Goal: Task Accomplishment & Management: Manage account settings

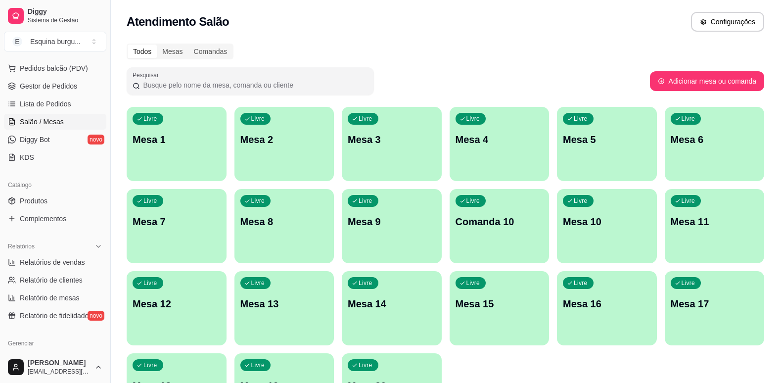
scroll to position [165, 0]
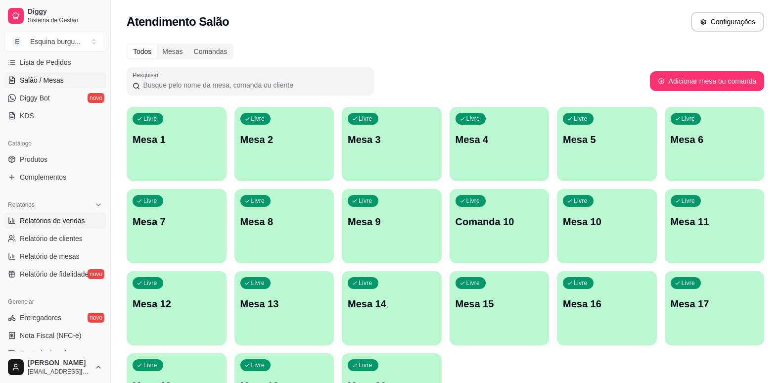
click at [74, 224] on span "Relatórios de vendas" at bounding box center [52, 221] width 65 height 10
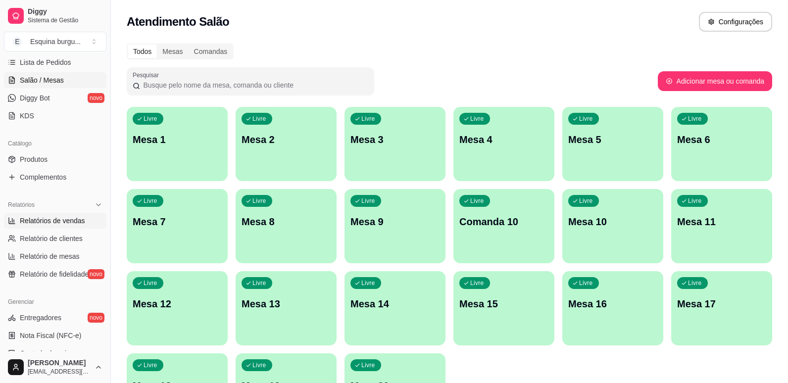
select select "ALL"
select select "0"
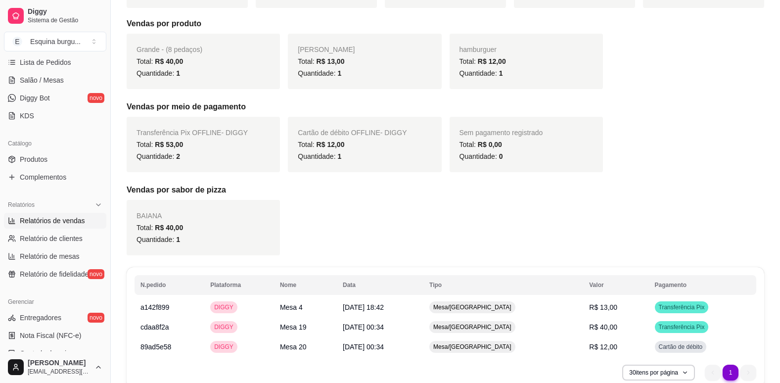
scroll to position [226, 0]
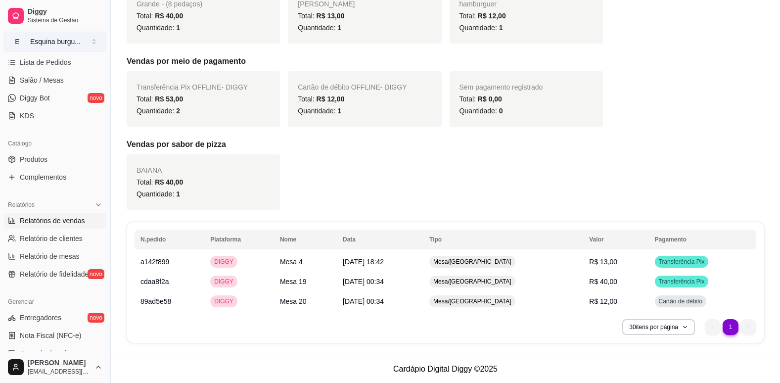
click at [68, 36] on button "E Esquina burgu ..." at bounding box center [55, 42] width 102 height 20
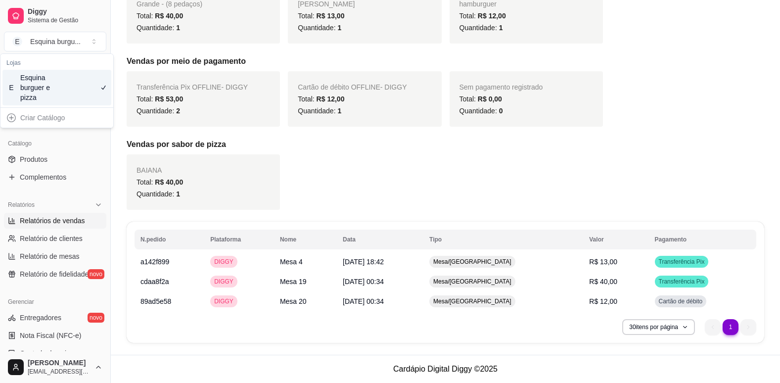
click at [78, 86] on div "E Esquina burguer e pizza" at bounding box center [56, 88] width 109 height 36
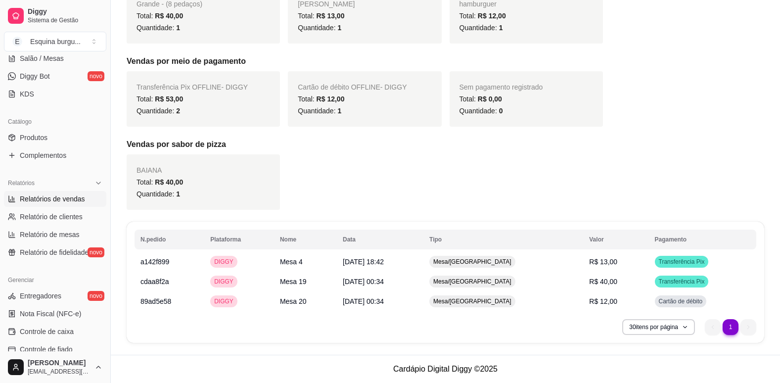
scroll to position [189, 0]
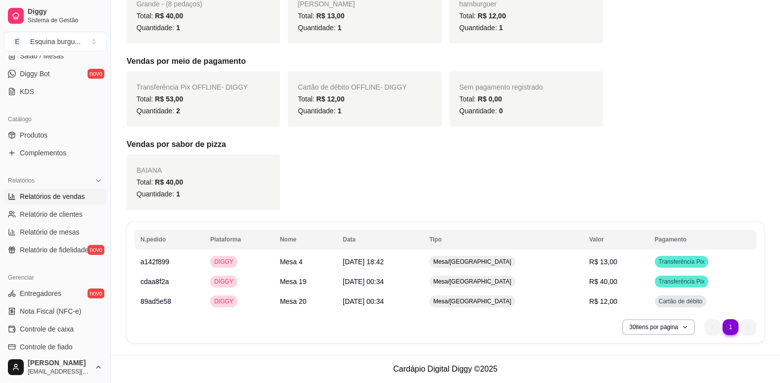
click at [62, 193] on span "Relatórios de vendas" at bounding box center [52, 197] width 65 height 10
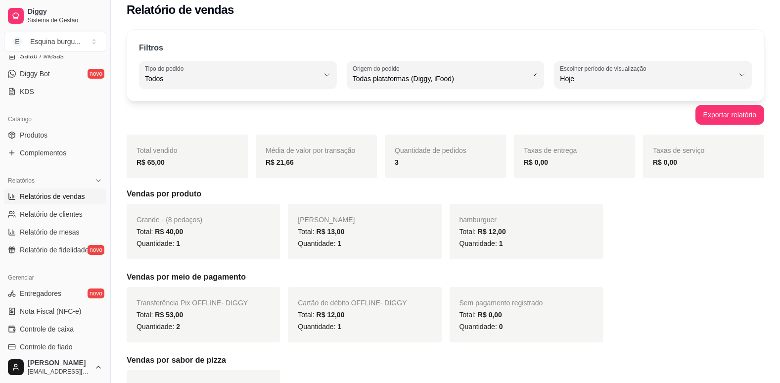
scroll to position [0, 0]
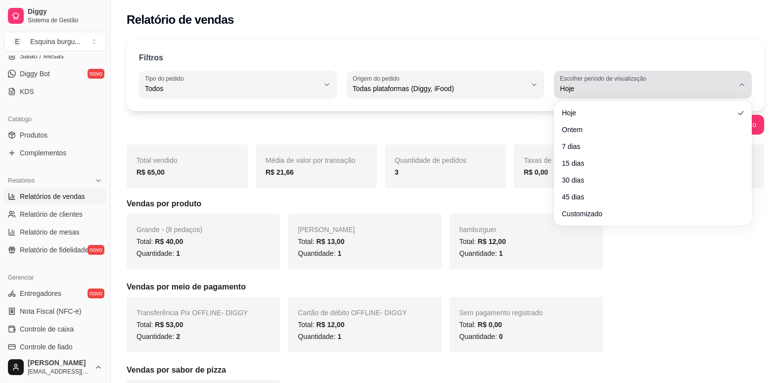
click at [621, 84] on span "Hoje" at bounding box center [647, 89] width 174 height 10
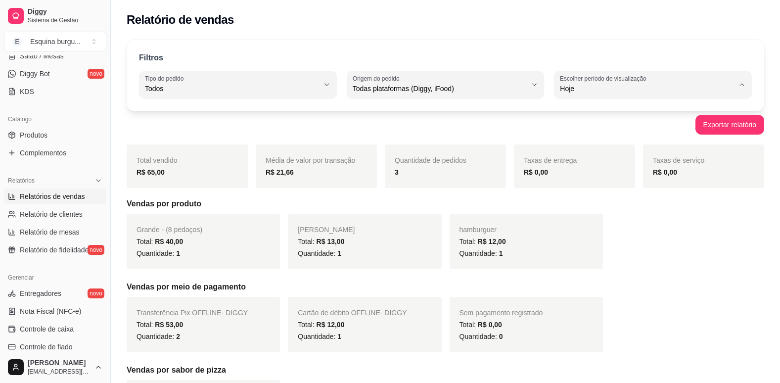
click at [623, 136] on li "Ontem" at bounding box center [653, 128] width 182 height 15
type input "1"
select select "1"
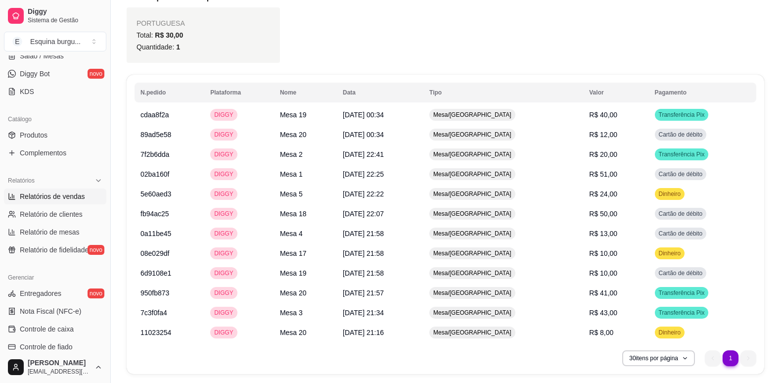
scroll to position [594, 0]
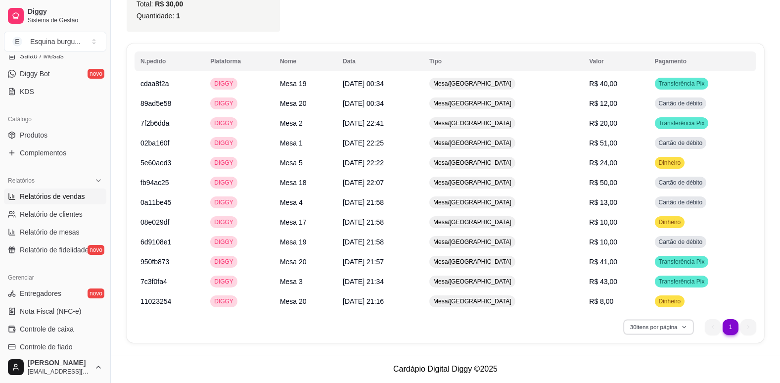
click at [677, 329] on button "30 itens por página" at bounding box center [659, 326] width 70 height 15
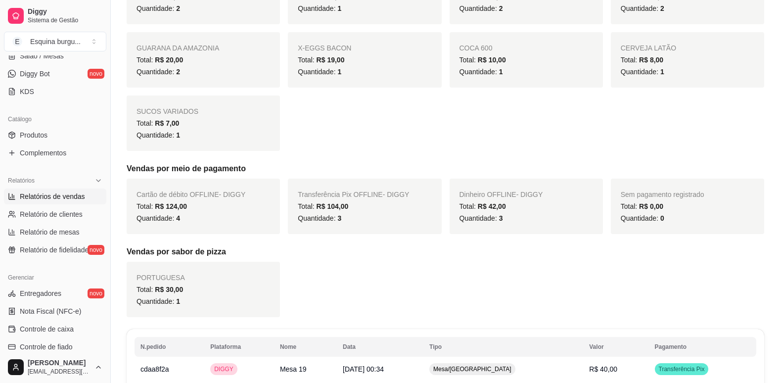
scroll to position [307, 0]
click at [187, 130] on div "Quantidade: 1" at bounding box center [204, 136] width 134 height 12
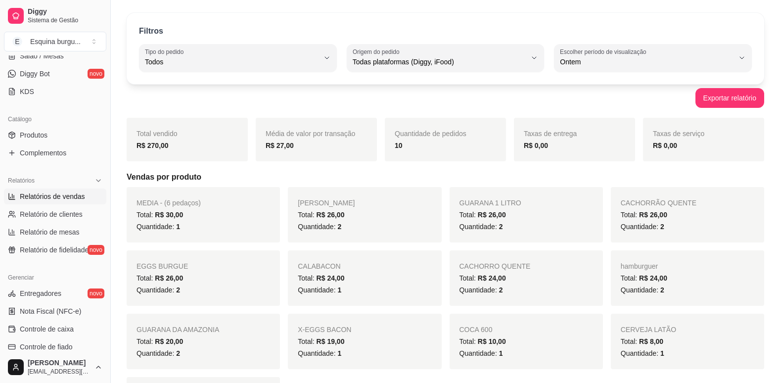
scroll to position [24, 0]
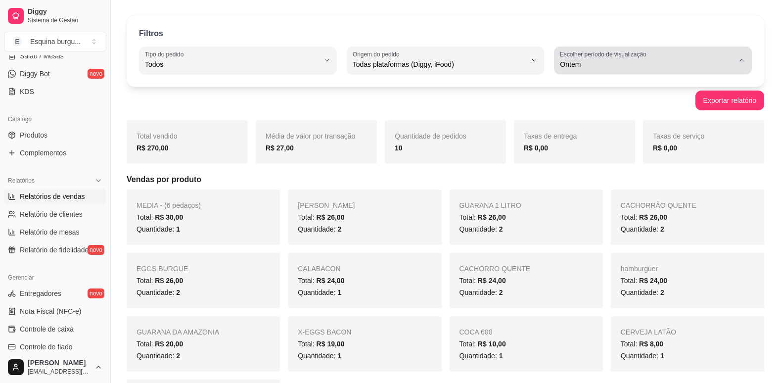
click at [741, 63] on icon "button" at bounding box center [742, 60] width 8 height 8
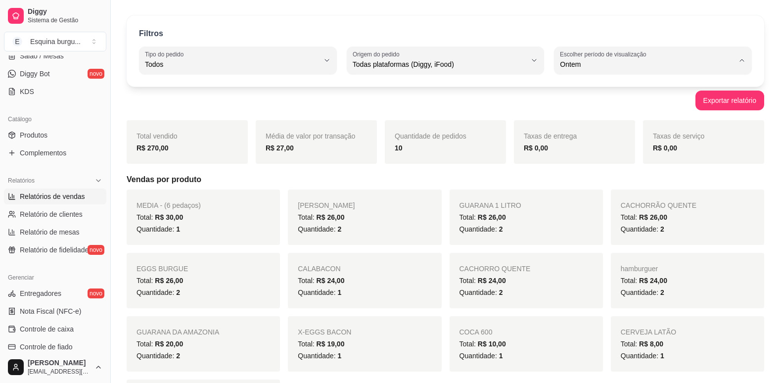
click at [633, 120] on span "7 dias" at bounding box center [648, 120] width 165 height 9
type input "7"
select select "7"
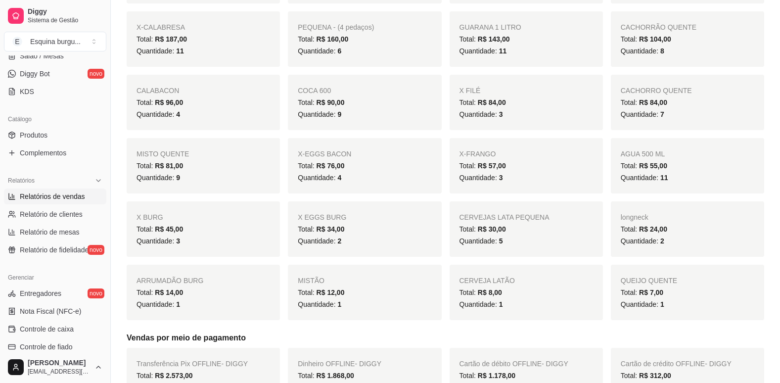
scroll to position [0, 0]
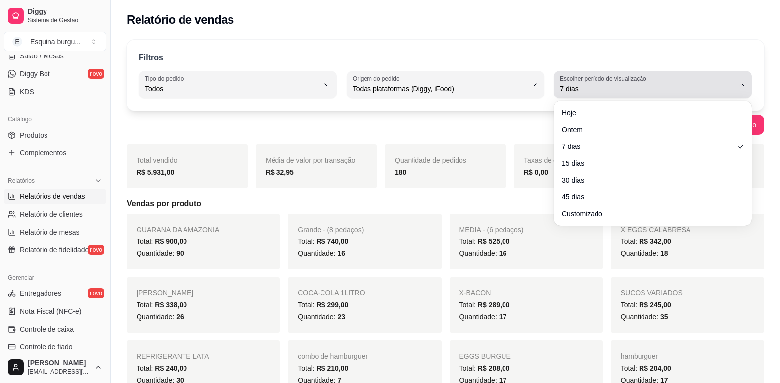
click at [671, 87] on span "7 dias" at bounding box center [647, 89] width 174 height 10
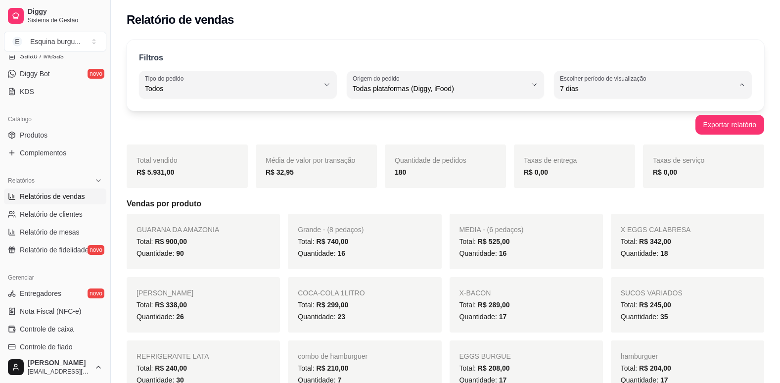
click at [614, 214] on span "Customizado" at bounding box center [648, 208] width 165 height 9
type input "-1"
select select "-1"
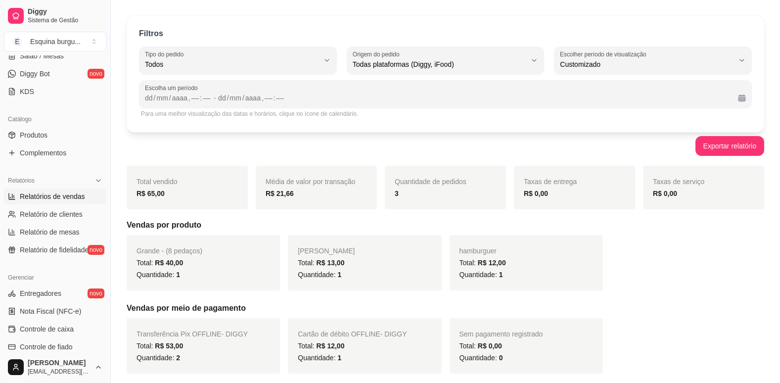
scroll to position [19, 0]
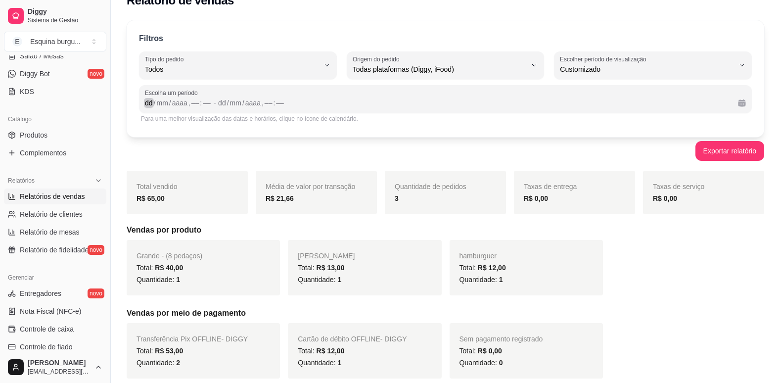
click at [151, 104] on div "dd" at bounding box center [149, 103] width 10 height 10
click at [217, 106] on div "dd" at bounding box center [218, 103] width 10 height 10
click at [198, 102] on div "––" at bounding box center [203, 103] width 10 height 10
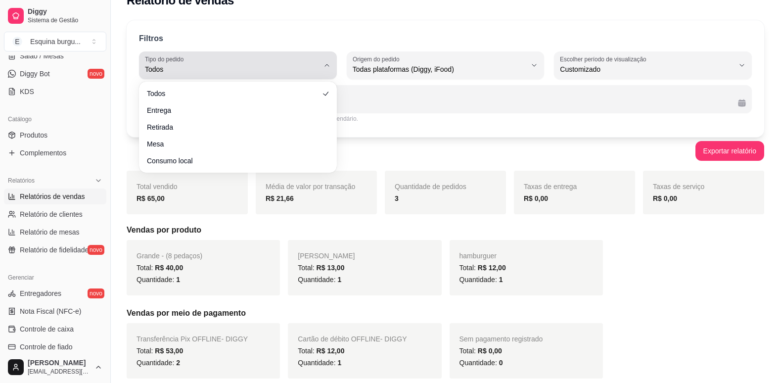
click at [316, 65] on span "Todos" at bounding box center [232, 69] width 174 height 10
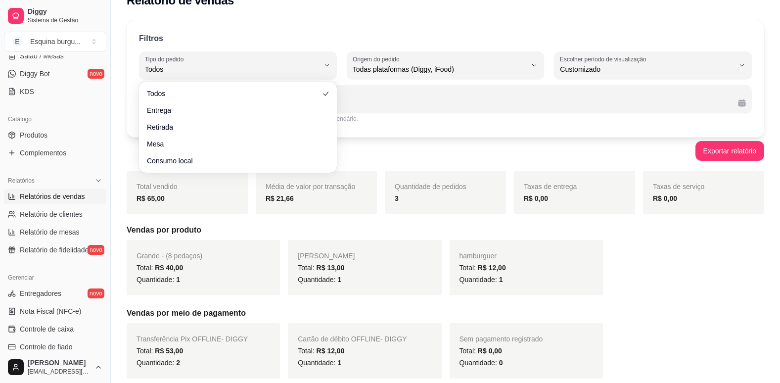
click at [435, 150] on div "Exportar relatório" at bounding box center [446, 151] width 638 height 20
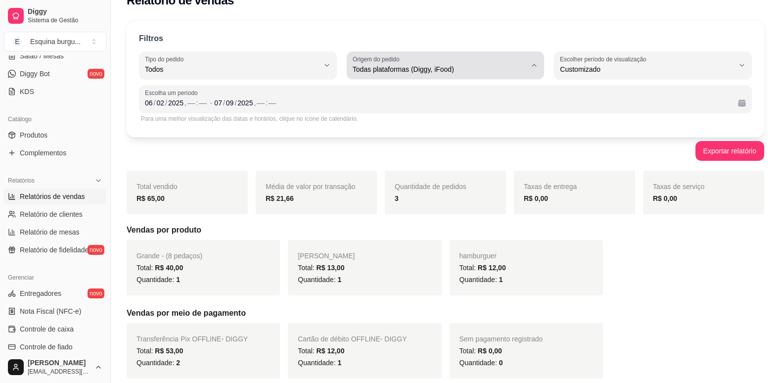
click at [497, 73] on span "Todas plataformas (Diggy, iFood)" at bounding box center [440, 69] width 174 height 10
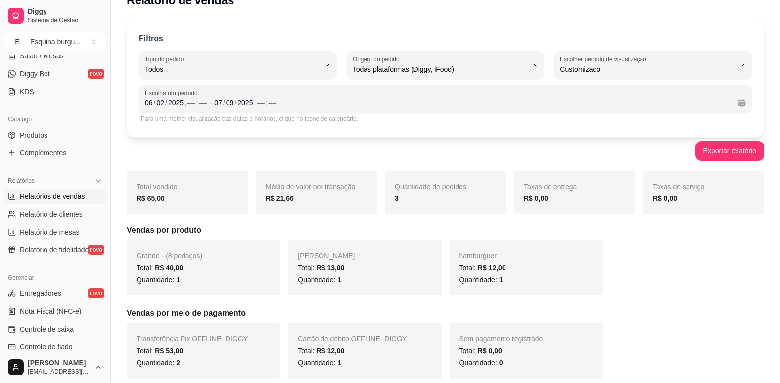
click at [483, 110] on span "Diggy" at bounding box center [440, 108] width 165 height 9
type input "DIGGY"
select select "DIGGY"
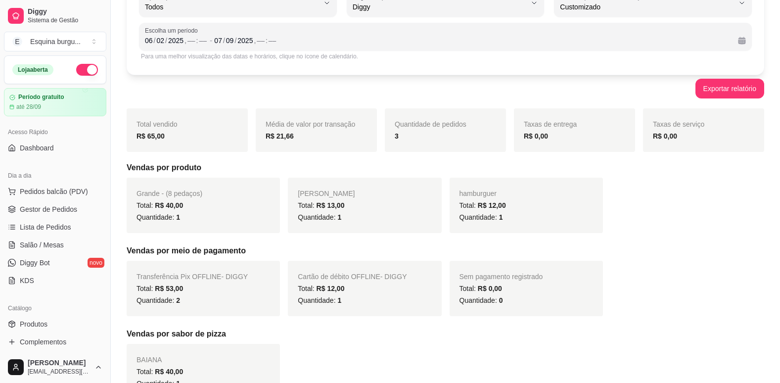
scroll to position [0, 0]
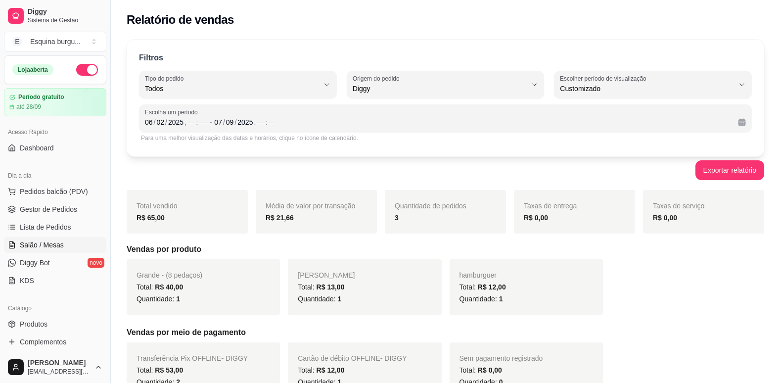
click at [42, 251] on link "Salão / Mesas" at bounding box center [55, 245] width 102 height 16
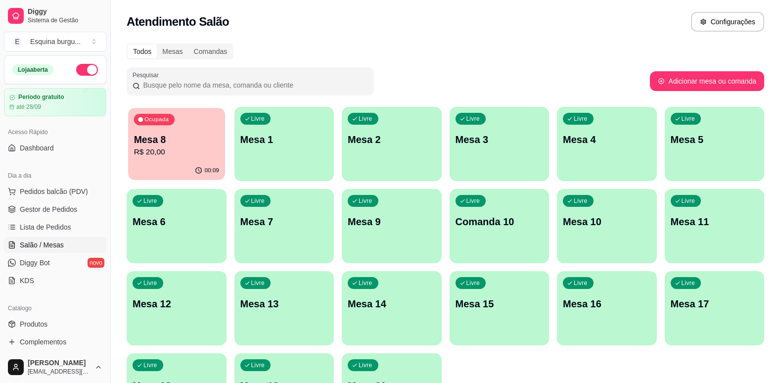
click at [179, 140] on p "Mesa 8" at bounding box center [176, 139] width 85 height 13
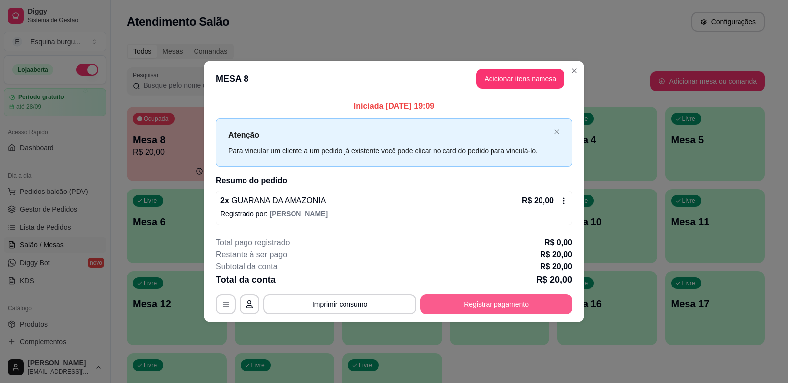
click at [468, 304] on button "Registrar pagamento" at bounding box center [496, 304] width 152 height 20
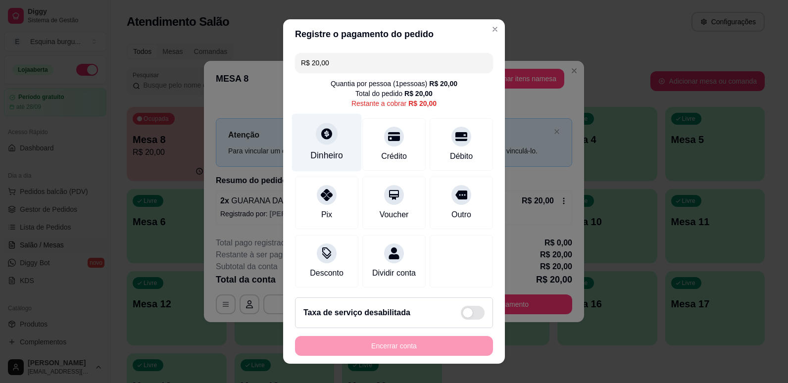
click at [331, 145] on div "Dinheiro" at bounding box center [327, 142] width 70 height 58
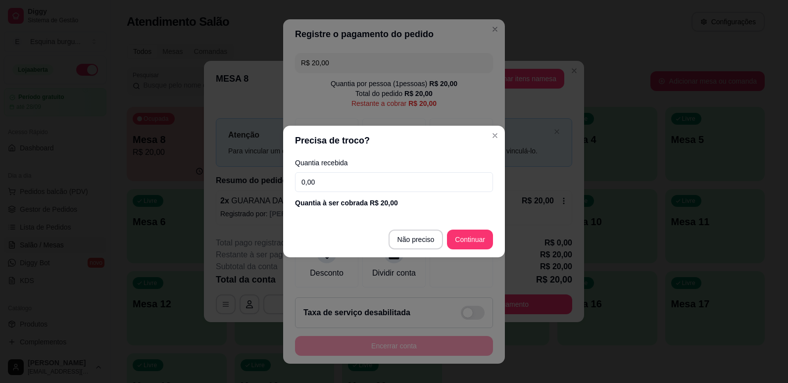
click at [334, 188] on input "0,00" at bounding box center [394, 182] width 198 height 20
type input "20,00"
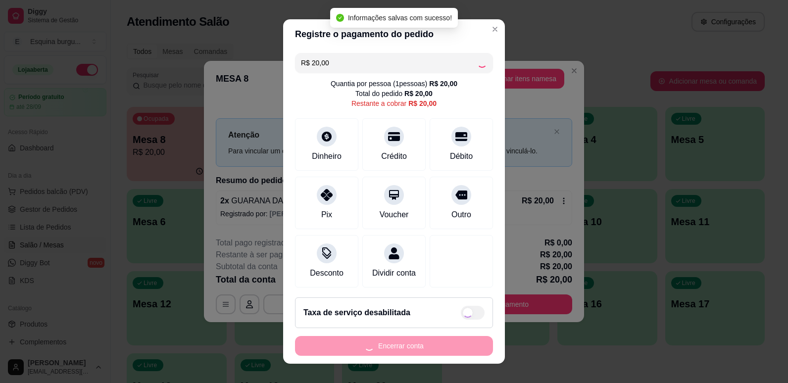
type input "R$ 0,00"
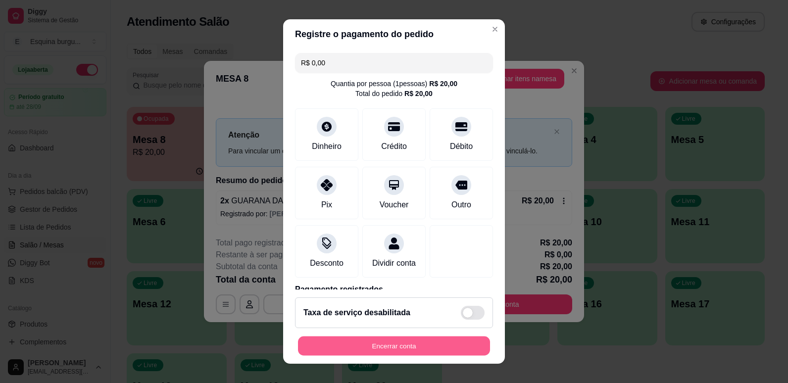
click at [421, 348] on button "Encerrar conta" at bounding box center [394, 346] width 192 height 19
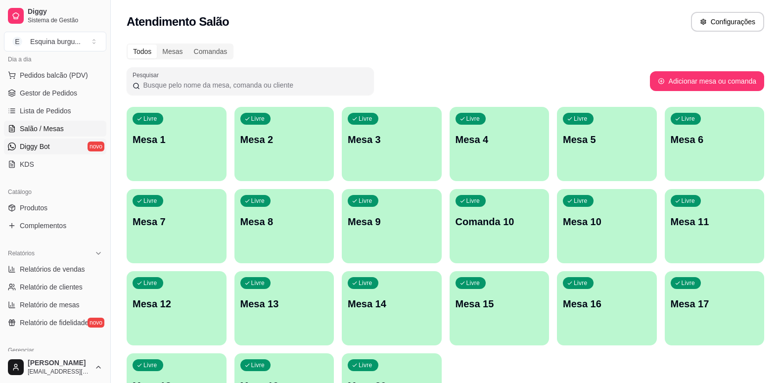
scroll to position [116, 0]
click at [69, 270] on span "Relatórios de vendas" at bounding box center [52, 270] width 65 height 10
select select "ALL"
select select "0"
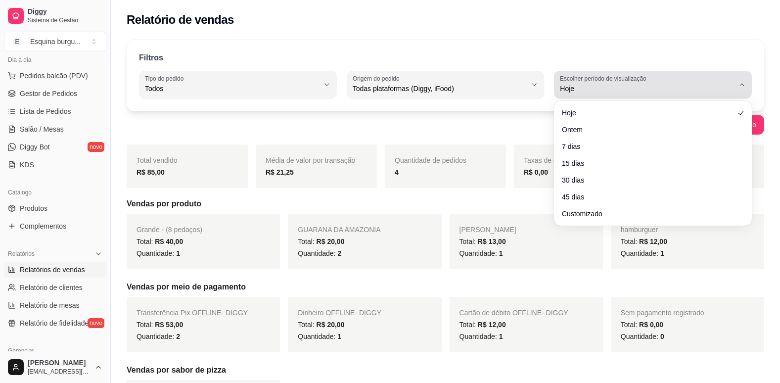
click at [721, 88] on span "Hoje" at bounding box center [647, 89] width 174 height 10
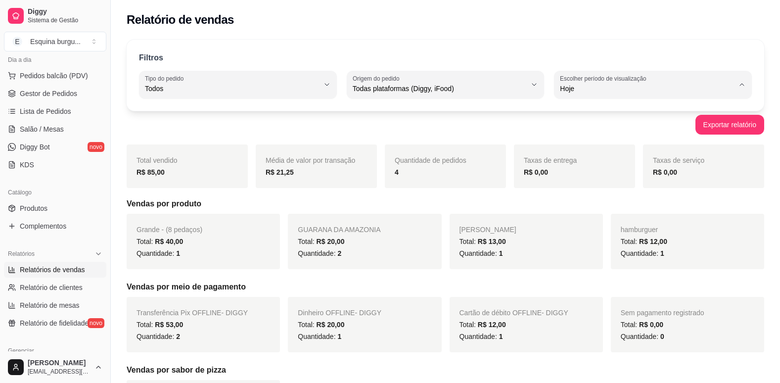
click at [615, 146] on span "7 dias" at bounding box center [648, 144] width 165 height 9
type input "7"
select select "7"
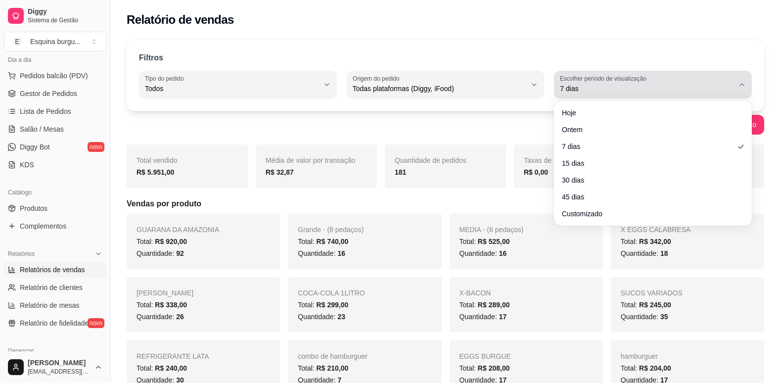
click at [651, 96] on button "Escolher período de visualização 7 dias" at bounding box center [653, 85] width 198 height 28
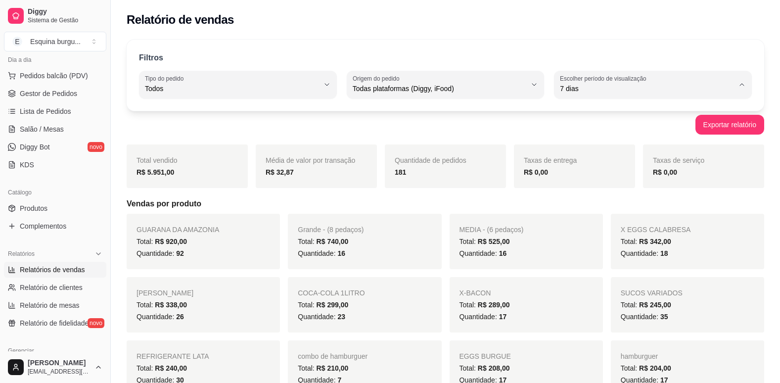
click at [621, 211] on span "Customizado" at bounding box center [648, 208] width 165 height 9
type input "-1"
select select "-1"
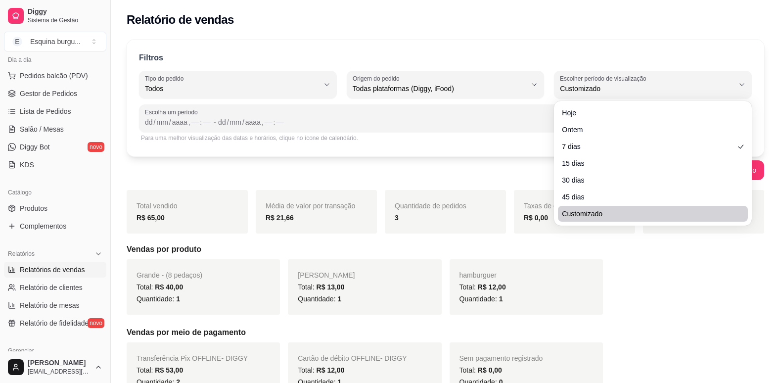
scroll to position [9, 0]
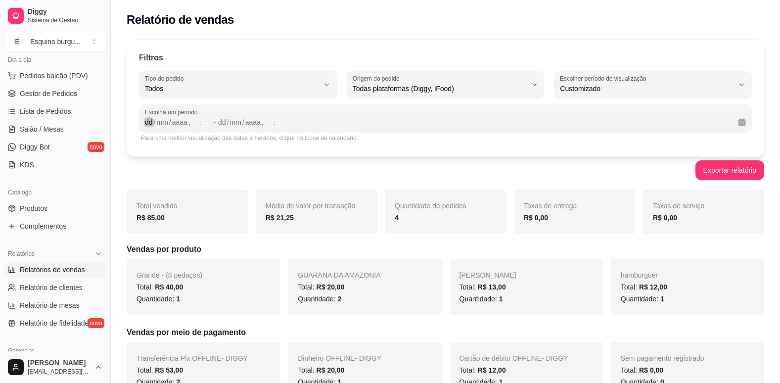
click at [153, 122] on div "/" at bounding box center [155, 122] width 4 height 10
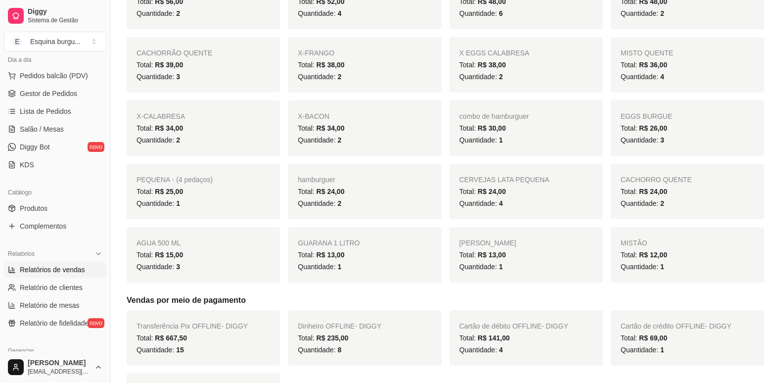
scroll to position [0, 0]
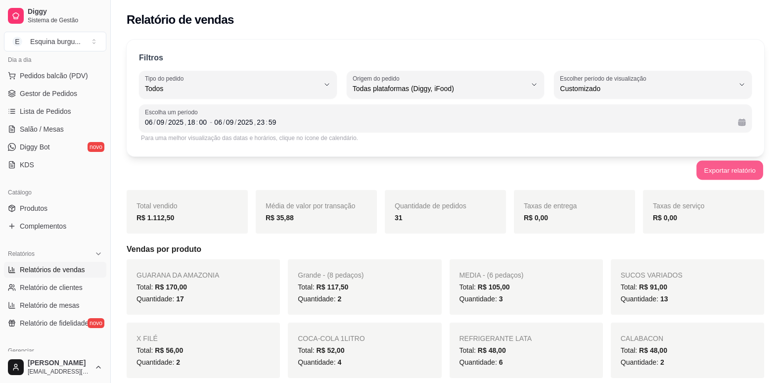
click at [707, 170] on button "Exportar relatório" at bounding box center [730, 170] width 67 height 19
click at [226, 122] on div "09" at bounding box center [230, 122] width 10 height 10
click at [152, 122] on div "06" at bounding box center [149, 122] width 10 height 10
click at [278, 123] on div "06 / 09 / 2025 , 23 : 59" at bounding box center [472, 122] width 516 height 12
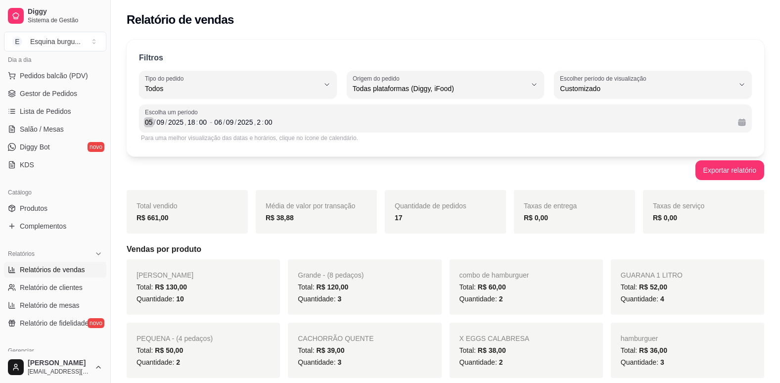
click at [154, 124] on div "/" at bounding box center [155, 122] width 4 height 10
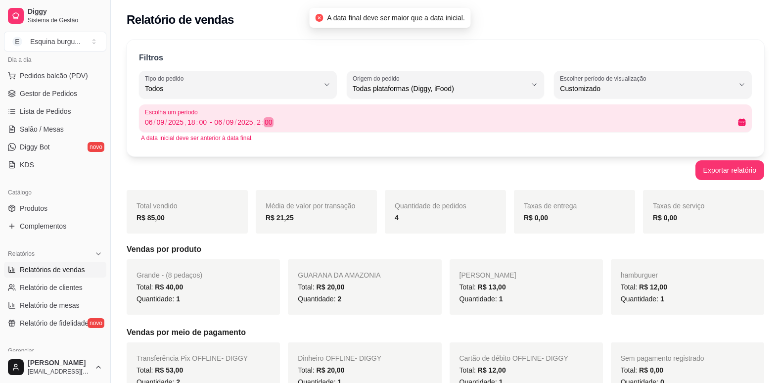
click at [303, 119] on div "06 / 09 / 2025 , 2 : 00" at bounding box center [472, 122] width 516 height 12
click at [222, 122] on div "/" at bounding box center [224, 122] width 4 height 10
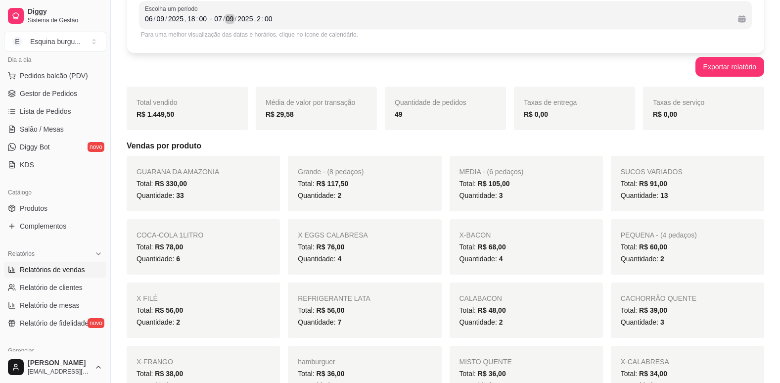
scroll to position [105, 0]
click at [152, 20] on div "06" at bounding box center [149, 17] width 10 height 10
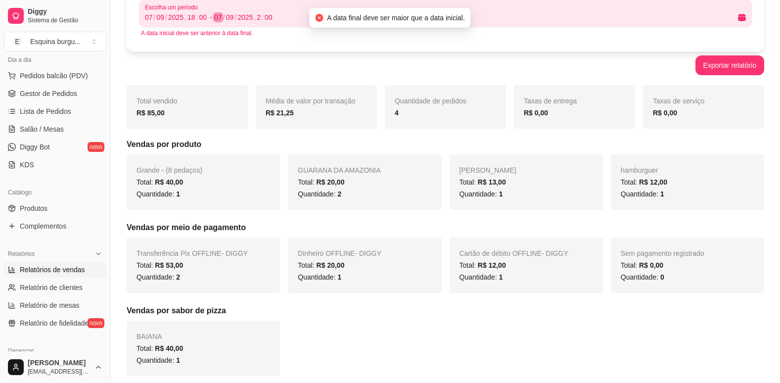
click at [223, 18] on div "/" at bounding box center [224, 17] width 4 height 10
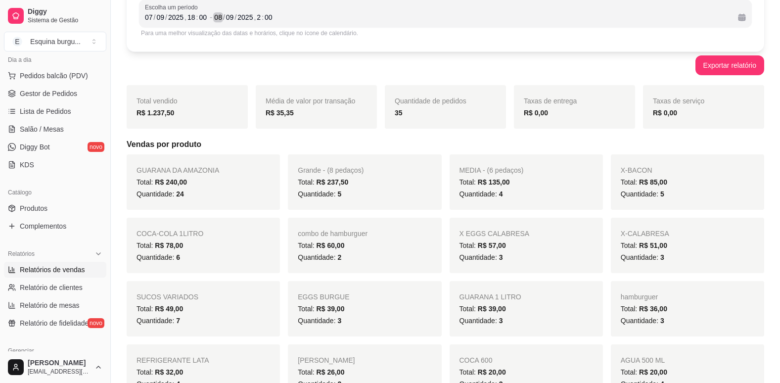
click at [221, 17] on div "08" at bounding box center [218, 17] width 10 height 10
click at [154, 16] on div "/" at bounding box center [155, 17] width 4 height 10
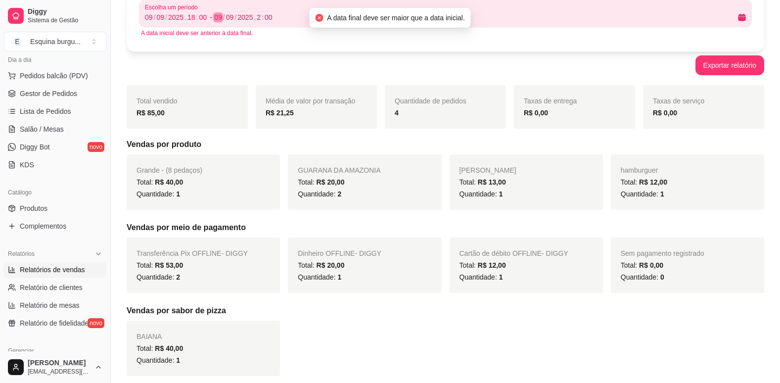
click at [224, 17] on div "/" at bounding box center [224, 17] width 4 height 10
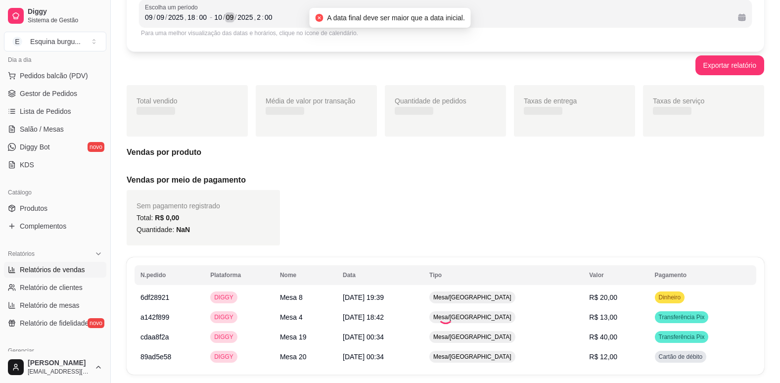
scroll to position [0, 0]
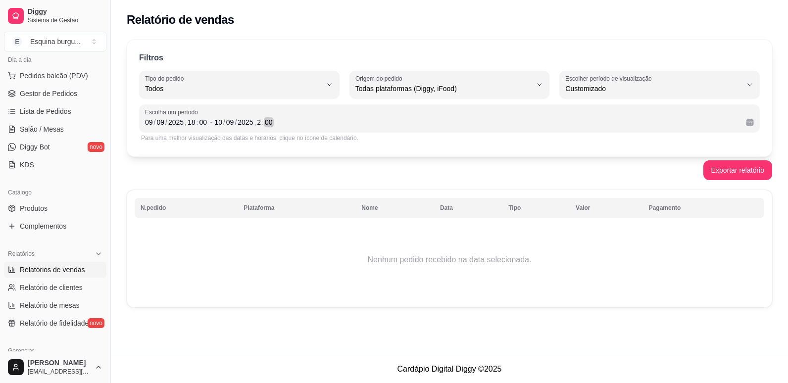
click at [281, 121] on div "10 / 09 / 2025 , 2 : 00" at bounding box center [476, 122] width 524 height 12
click at [155, 122] on div "/" at bounding box center [155, 122] width 4 height 10
click at [150, 122] on div "09" at bounding box center [149, 122] width 10 height 10
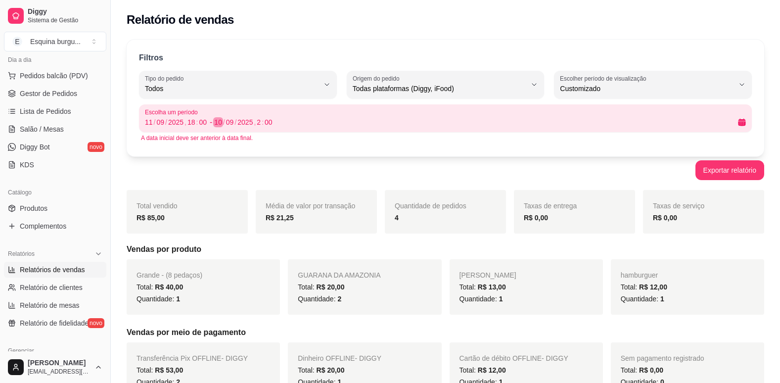
click at [221, 119] on div "10" at bounding box center [218, 122] width 10 height 10
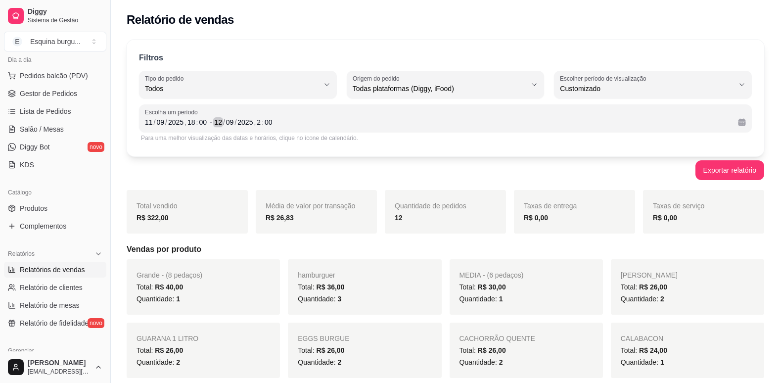
click at [223, 123] on div "/" at bounding box center [224, 122] width 4 height 10
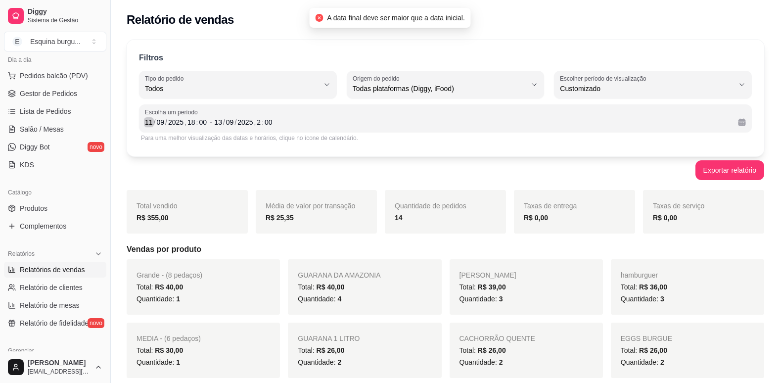
click at [152, 121] on div "11" at bounding box center [149, 122] width 10 height 10
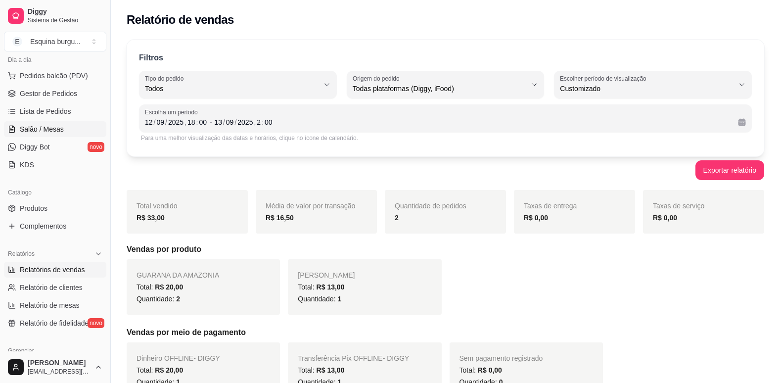
click at [68, 133] on link "Salão / Mesas" at bounding box center [55, 129] width 102 height 16
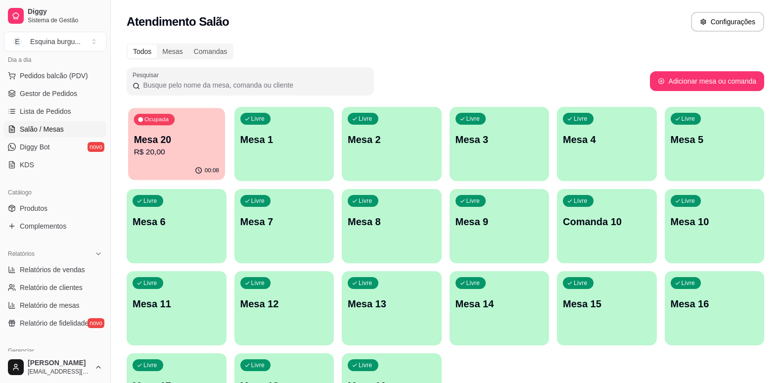
click at [191, 138] on p "Mesa 20" at bounding box center [176, 139] width 85 height 13
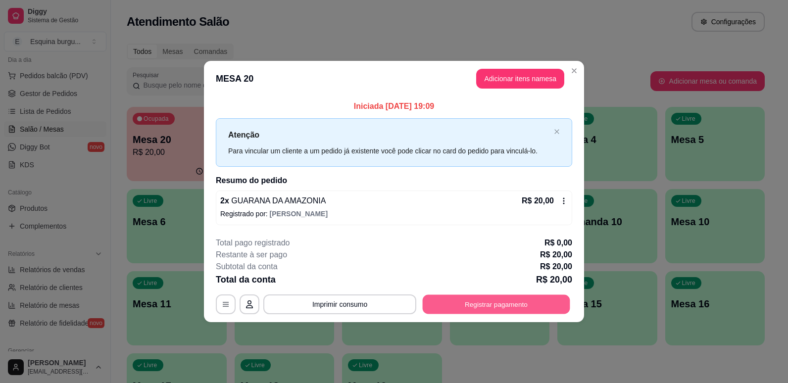
click at [496, 305] on button "Registrar pagamento" at bounding box center [496, 303] width 147 height 19
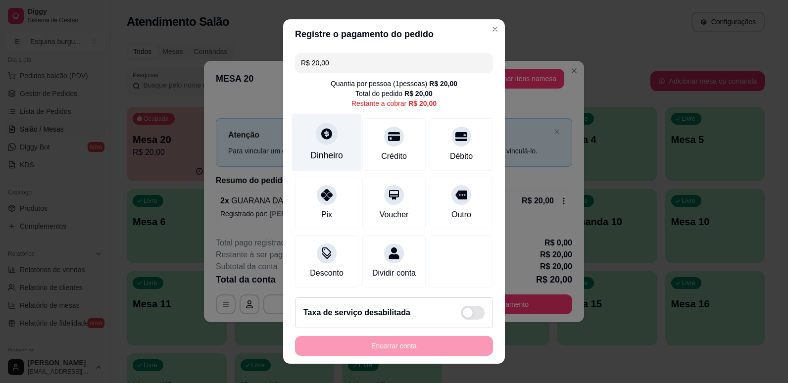
click at [325, 143] on div at bounding box center [327, 134] width 22 height 22
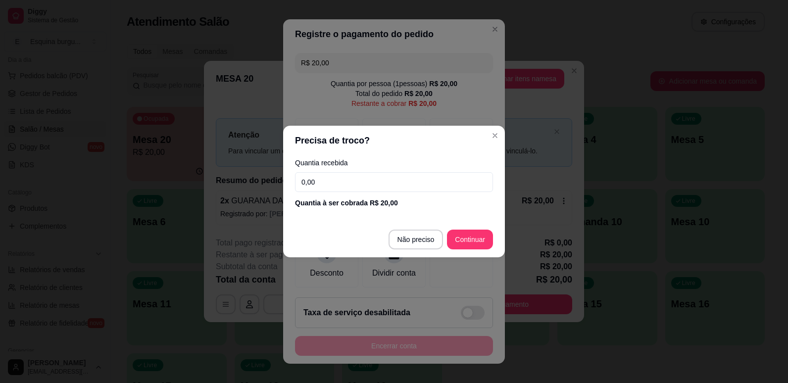
click at [341, 185] on input "0,00" at bounding box center [394, 182] width 198 height 20
type input "20,00"
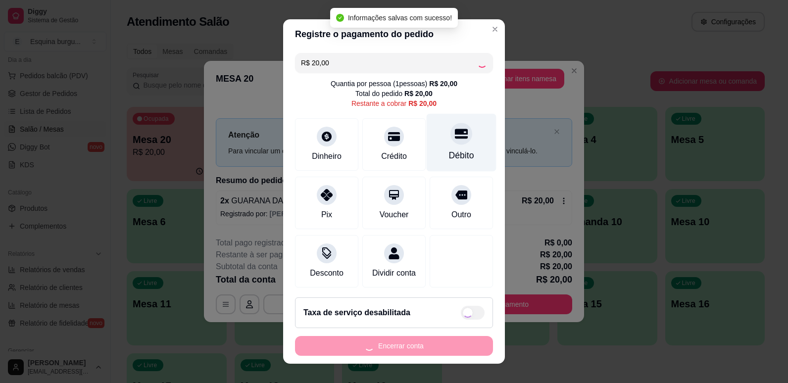
type input "R$ 0,00"
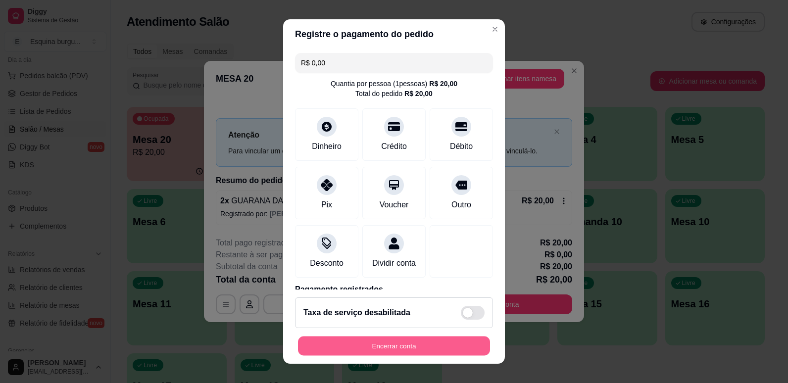
click at [388, 342] on button "Encerrar conta" at bounding box center [394, 346] width 192 height 19
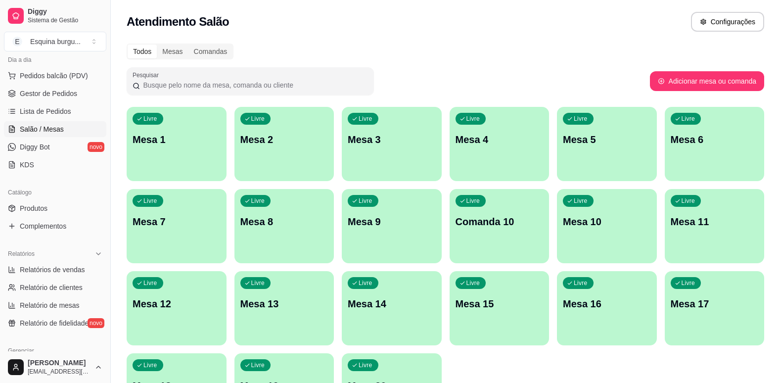
click at [493, 39] on div "Todos Mesas Comandas Pesquisar Adicionar mesa ou comanda Livre Mesa 1 Livre Mes…" at bounding box center [446, 239] width 670 height 402
click at [54, 274] on span "Relatórios de vendas" at bounding box center [52, 270] width 65 height 10
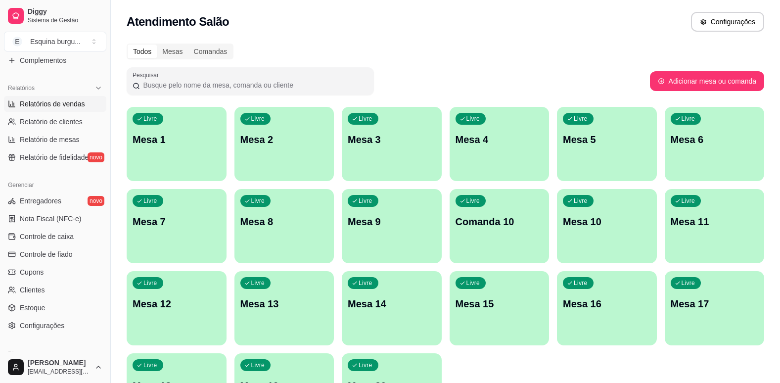
scroll to position [282, 0]
select select "ALL"
select select "0"
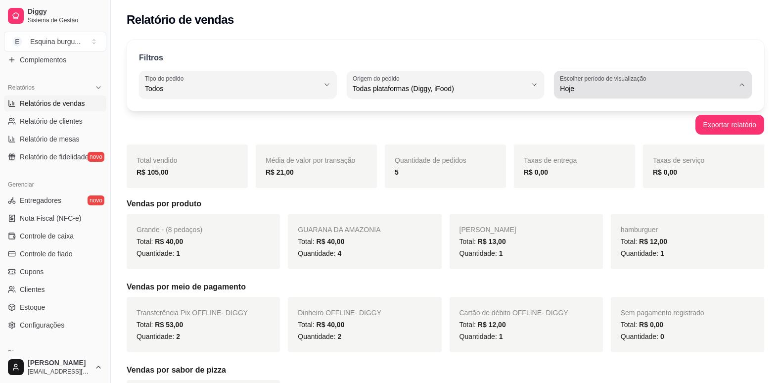
click at [668, 78] on div "Hoje" at bounding box center [647, 85] width 174 height 20
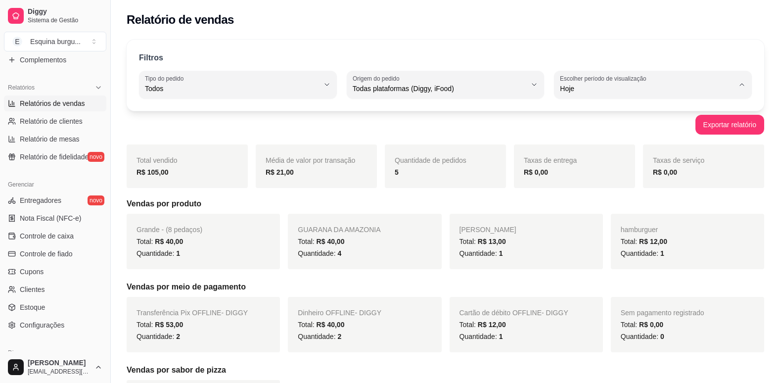
click at [658, 214] on span "Customizado" at bounding box center [648, 208] width 165 height 9
type input "-1"
select select "-1"
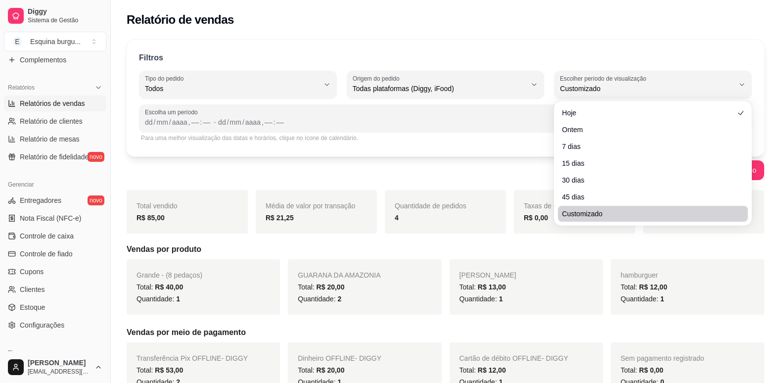
scroll to position [9, 0]
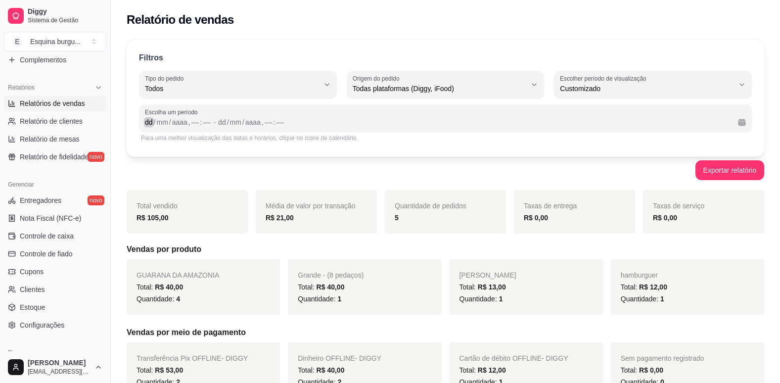
click at [152, 123] on div "dd" at bounding box center [149, 122] width 10 height 10
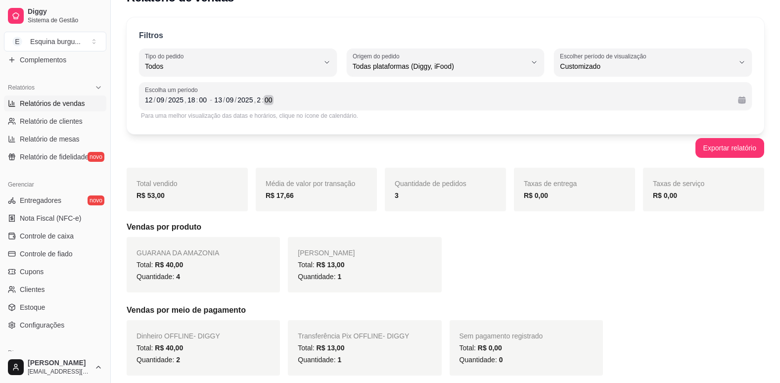
scroll to position [0, 0]
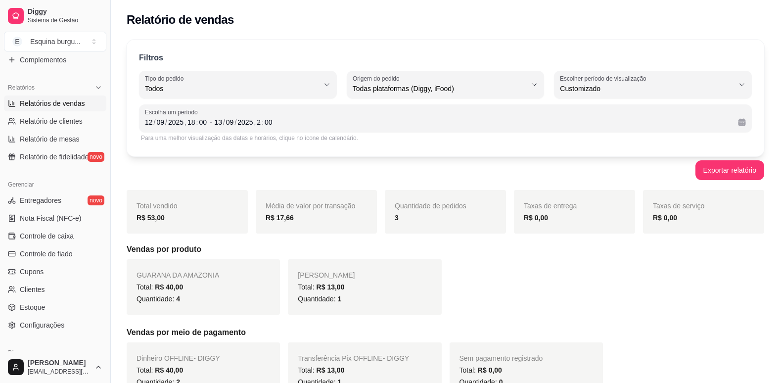
click at [59, 103] on span "Relatórios de vendas" at bounding box center [52, 103] width 65 height 10
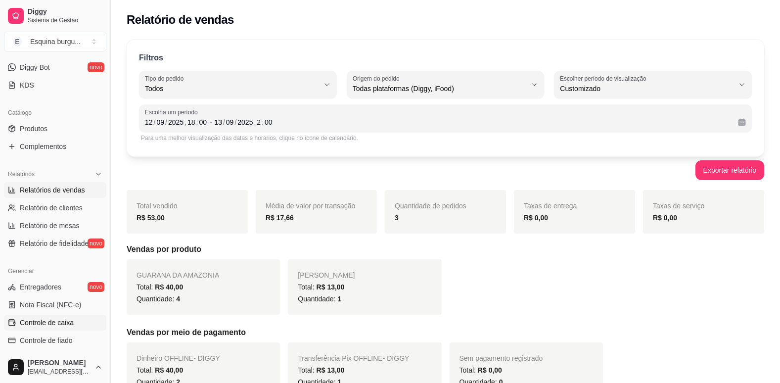
scroll to position [169, 0]
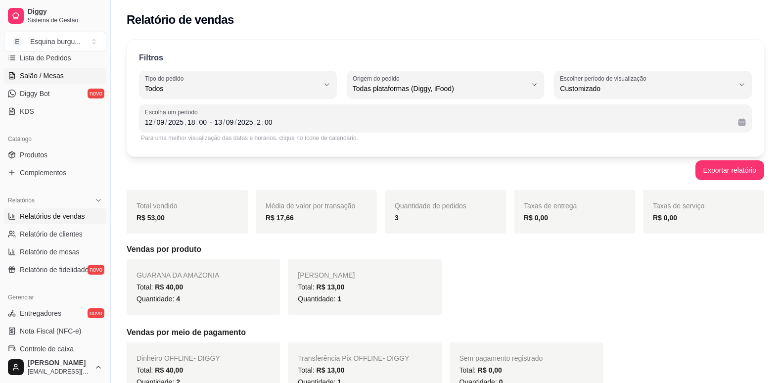
click at [64, 76] on link "Salão / Mesas" at bounding box center [55, 76] width 102 height 16
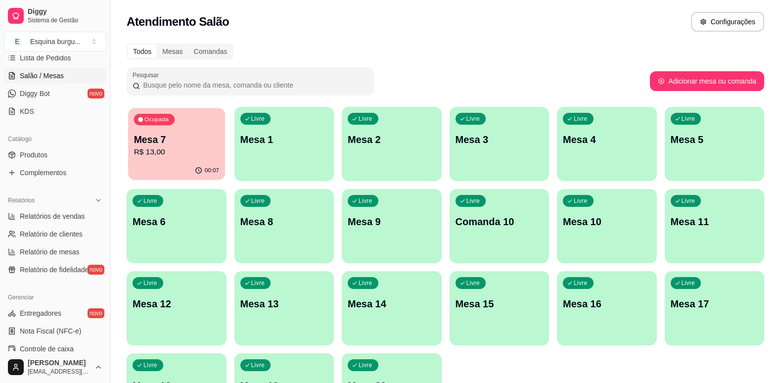
click at [202, 142] on p "Mesa 7" at bounding box center [176, 139] width 85 height 13
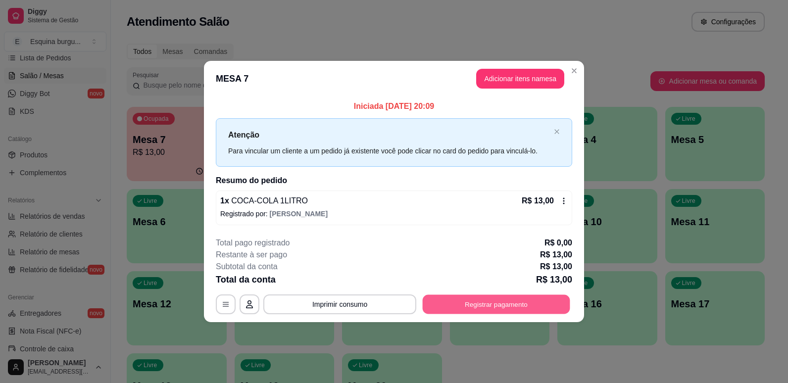
click at [484, 299] on button "Registrar pagamento" at bounding box center [496, 303] width 147 height 19
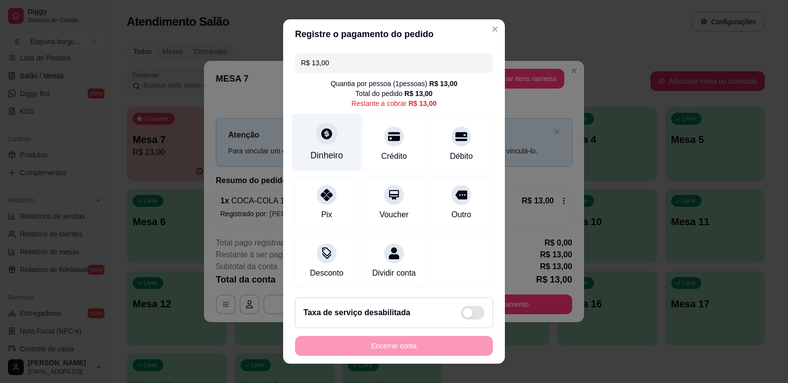
click at [322, 140] on icon at bounding box center [326, 133] width 13 height 13
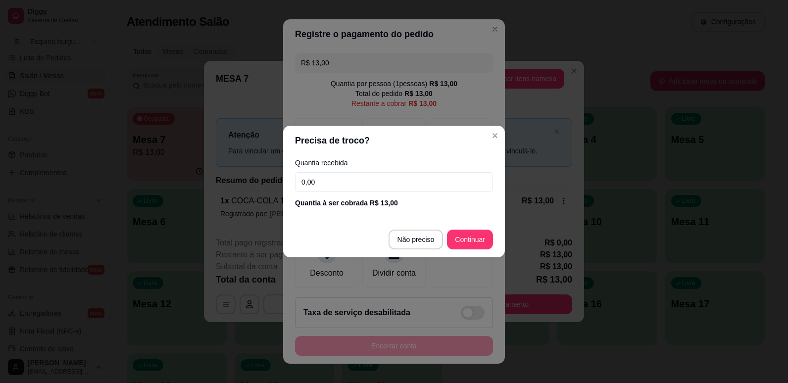
click at [337, 179] on input "0,00" at bounding box center [394, 182] width 198 height 20
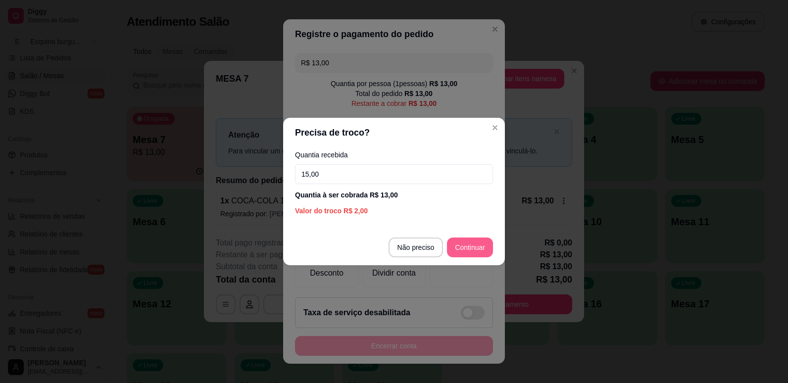
type input "15,00"
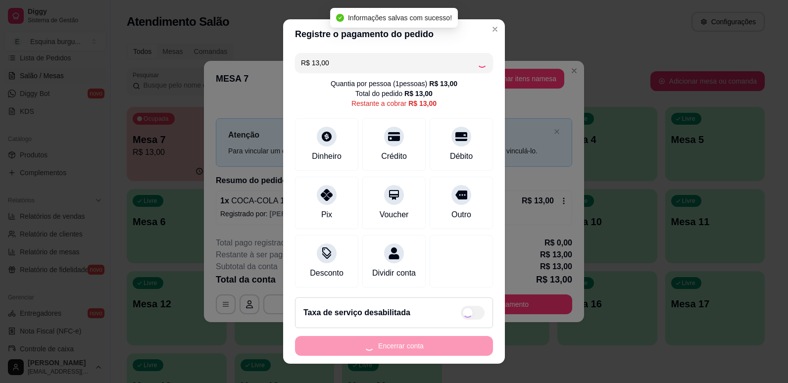
type input "R$ 0,00"
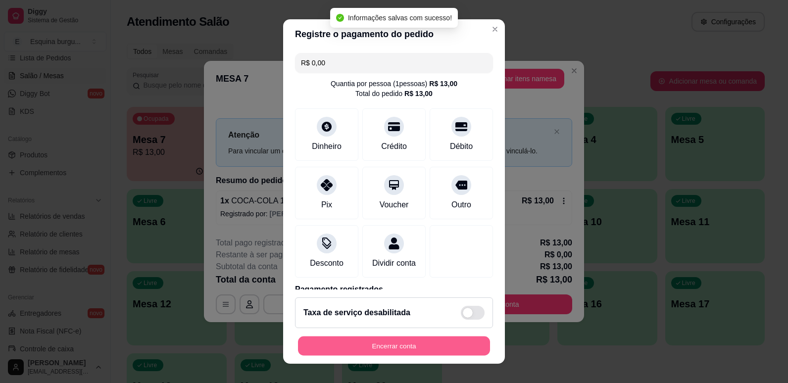
click at [433, 341] on button "Encerrar conta" at bounding box center [394, 346] width 192 height 19
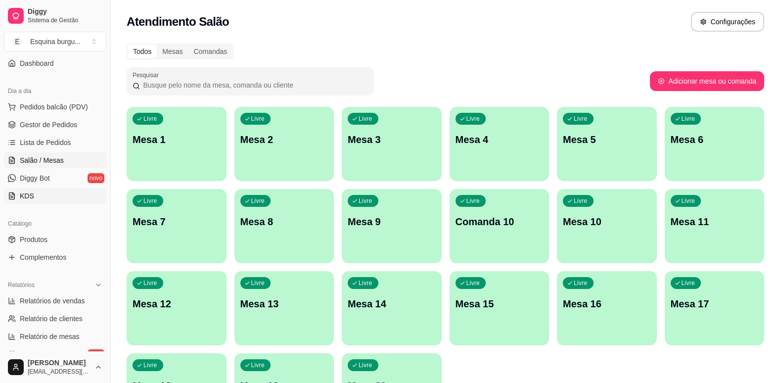
scroll to position [81, 0]
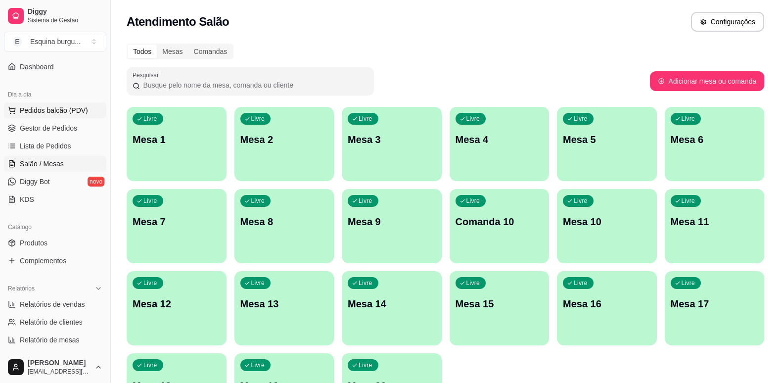
click at [48, 117] on button "Pedidos balcão (PDV)" at bounding box center [55, 110] width 102 height 16
click at [32, 161] on span "Salão / Mesas" at bounding box center [42, 164] width 44 height 10
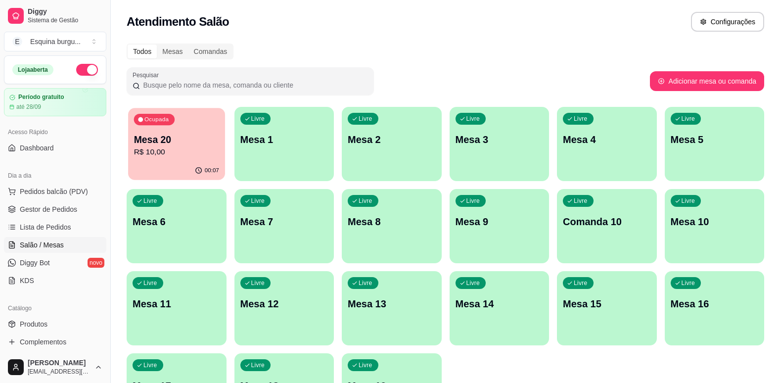
click at [194, 138] on p "Mesa 20" at bounding box center [176, 139] width 85 height 13
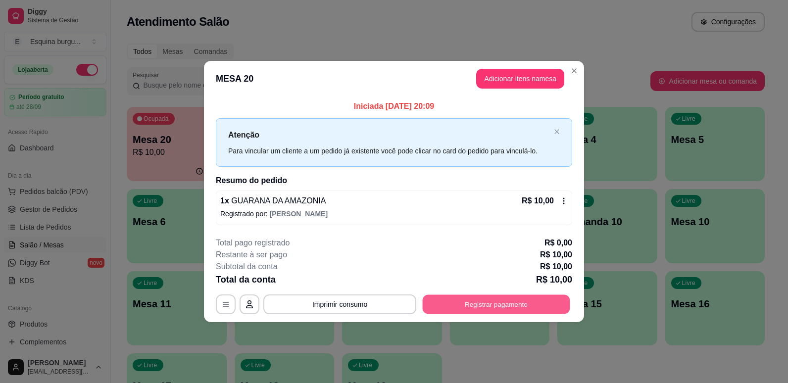
click at [497, 306] on button "Registrar pagamento" at bounding box center [496, 303] width 147 height 19
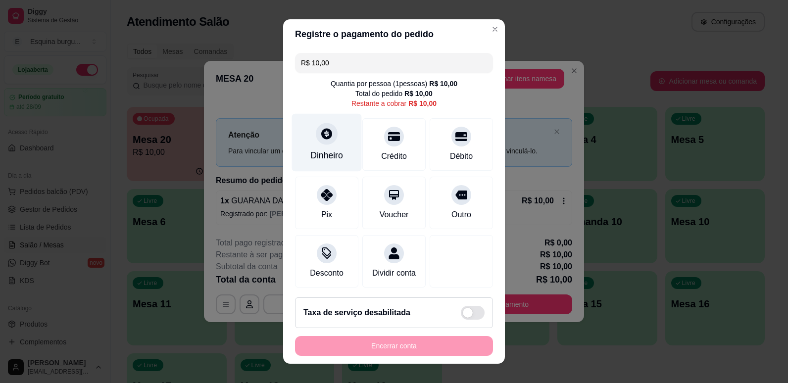
click at [311, 143] on div "Dinheiro" at bounding box center [327, 142] width 70 height 58
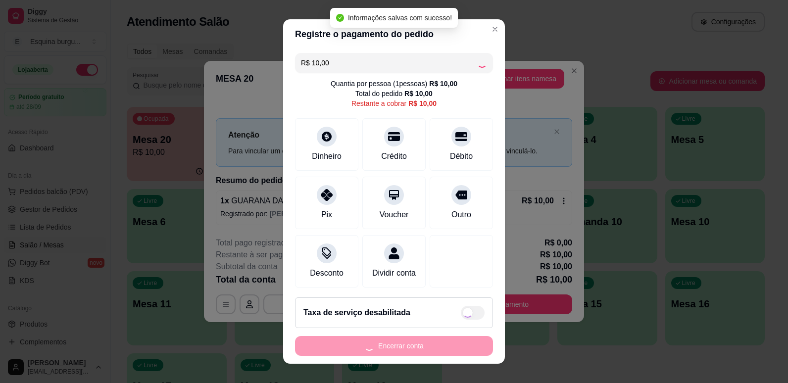
type input "R$ 0,00"
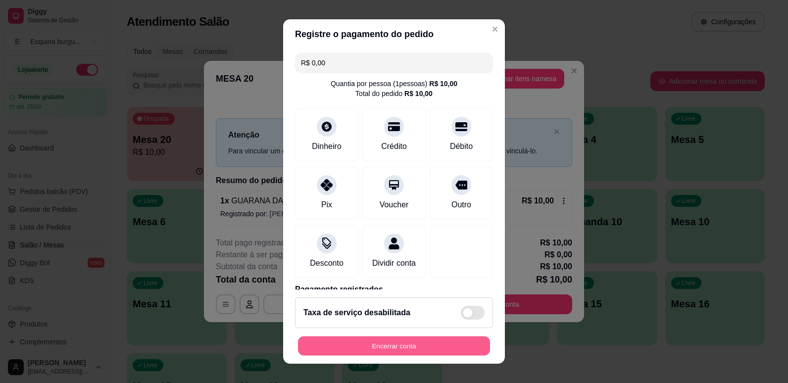
click at [474, 340] on button "Encerrar conta" at bounding box center [394, 346] width 192 height 19
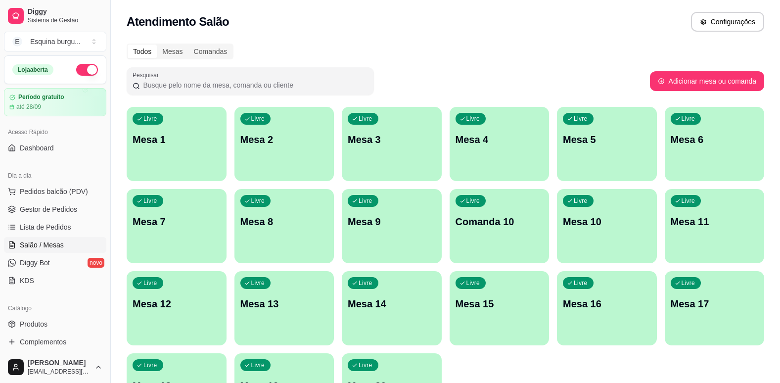
scroll to position [85, 0]
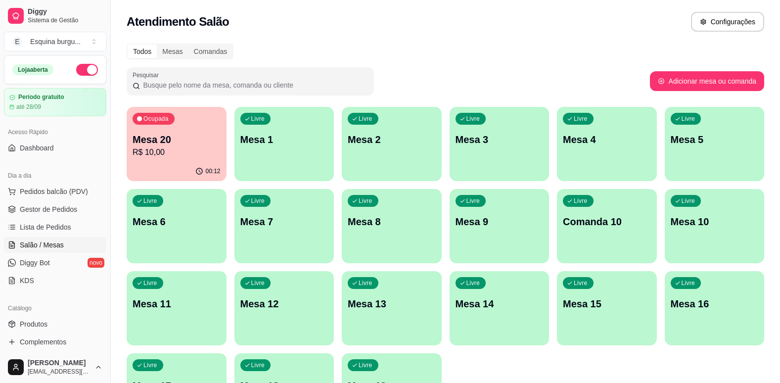
click at [199, 136] on p "Mesa 20" at bounding box center [177, 140] width 88 height 14
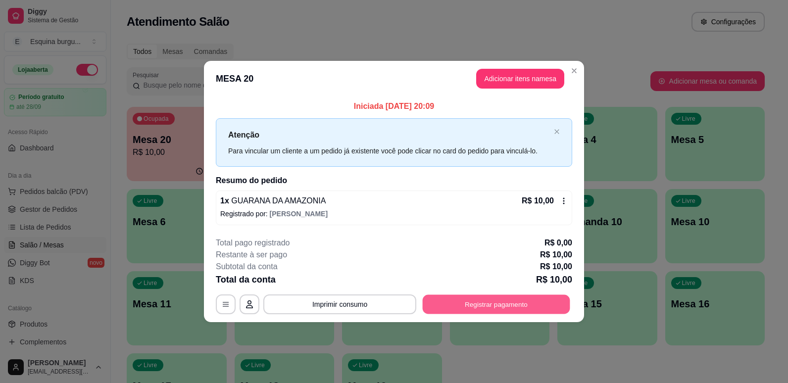
click at [545, 302] on button "Registrar pagamento" at bounding box center [496, 303] width 147 height 19
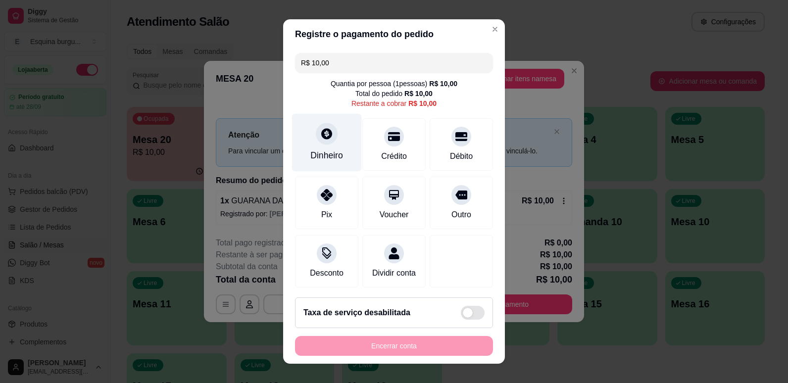
click at [333, 161] on div "Dinheiro" at bounding box center [326, 155] width 33 height 13
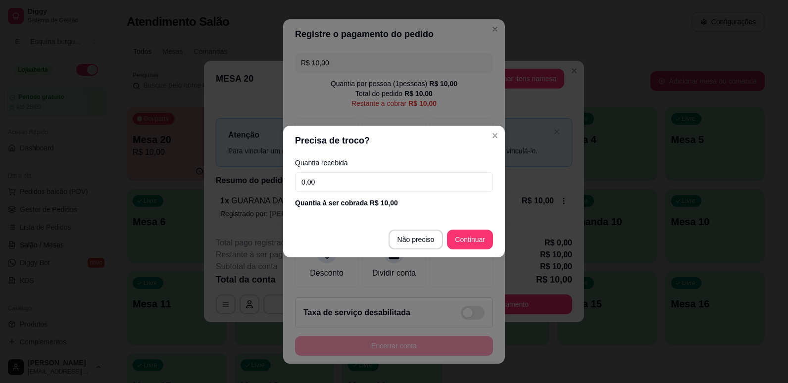
click at [341, 184] on input "0,00" at bounding box center [394, 182] width 198 height 20
type input "10,00"
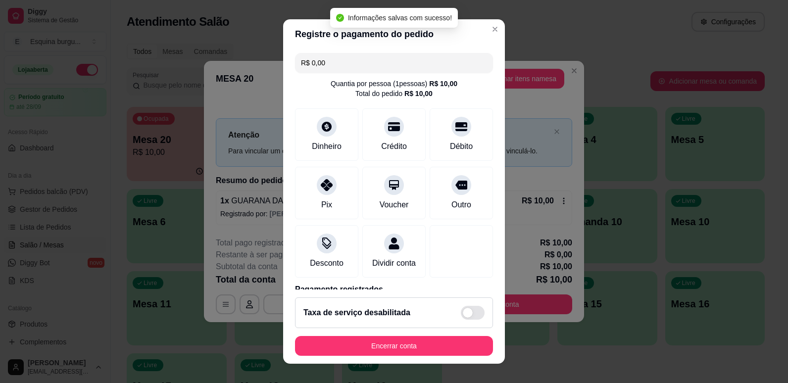
type input "R$ 0,00"
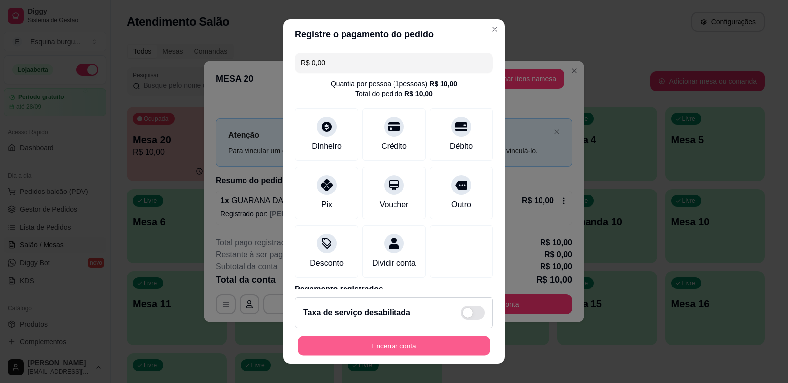
click at [440, 344] on button "Encerrar conta" at bounding box center [394, 346] width 192 height 19
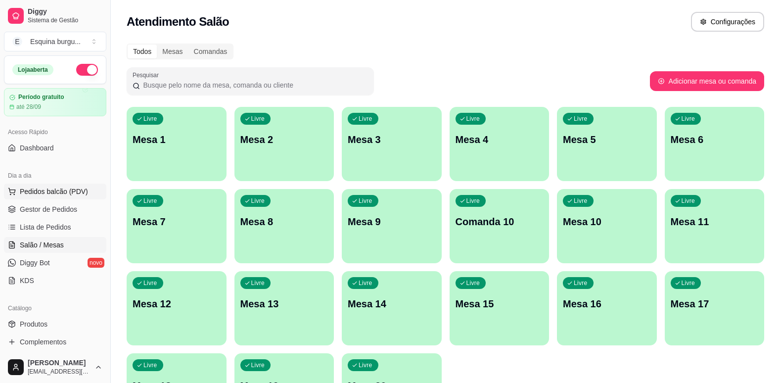
click at [55, 193] on span "Pedidos balcão (PDV)" at bounding box center [54, 192] width 68 height 10
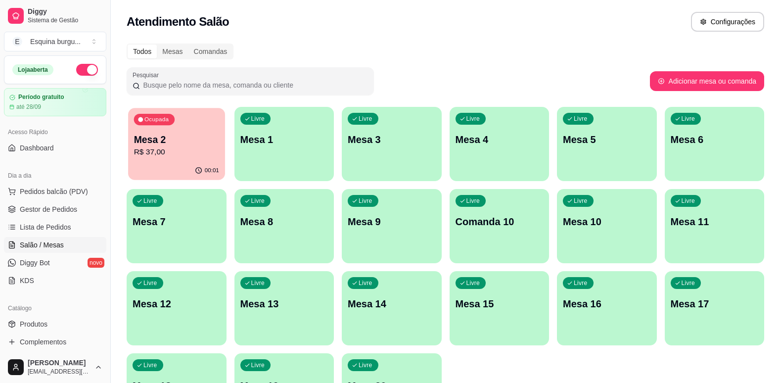
click at [193, 126] on div "Ocupada Mesa 2 R$ 37,00" at bounding box center [176, 134] width 96 height 53
click at [205, 137] on p "Mesa 2" at bounding box center [176, 139] width 85 height 13
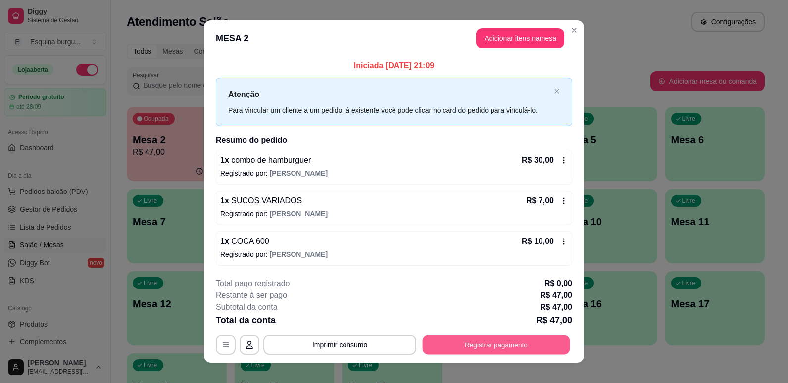
click at [513, 340] on button "Registrar pagamento" at bounding box center [496, 344] width 147 height 19
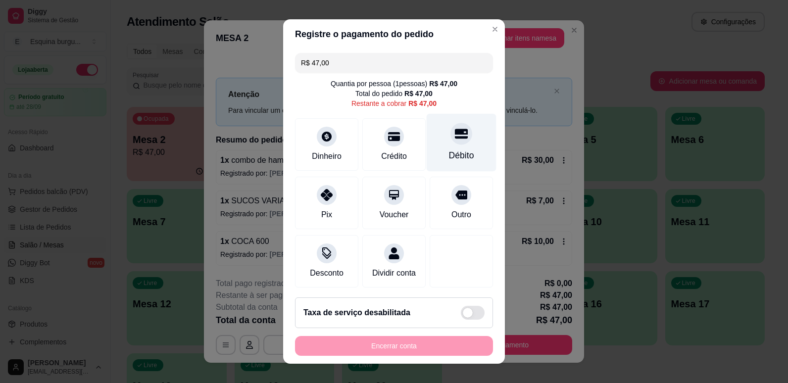
click at [456, 132] on div at bounding box center [461, 134] width 22 height 22
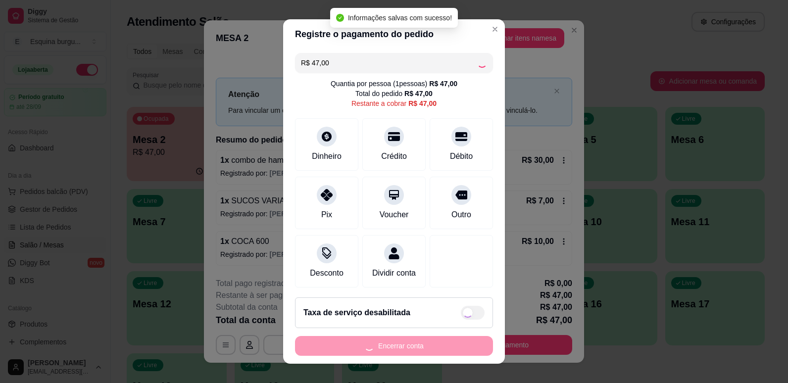
type input "R$ 0,00"
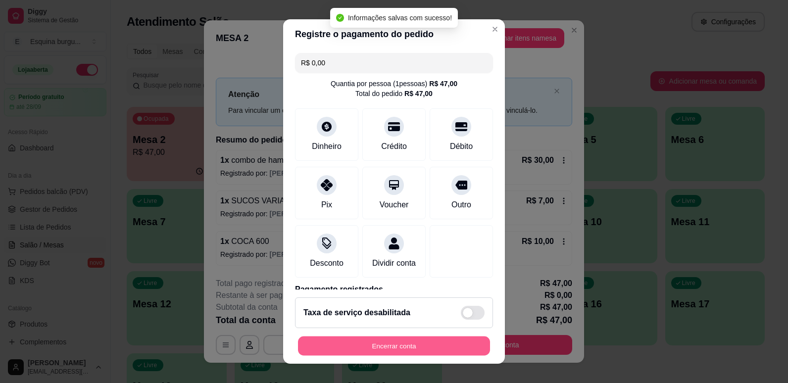
click at [432, 346] on button "Encerrar conta" at bounding box center [394, 346] width 192 height 19
